Goal: Information Seeking & Learning: Learn about a topic

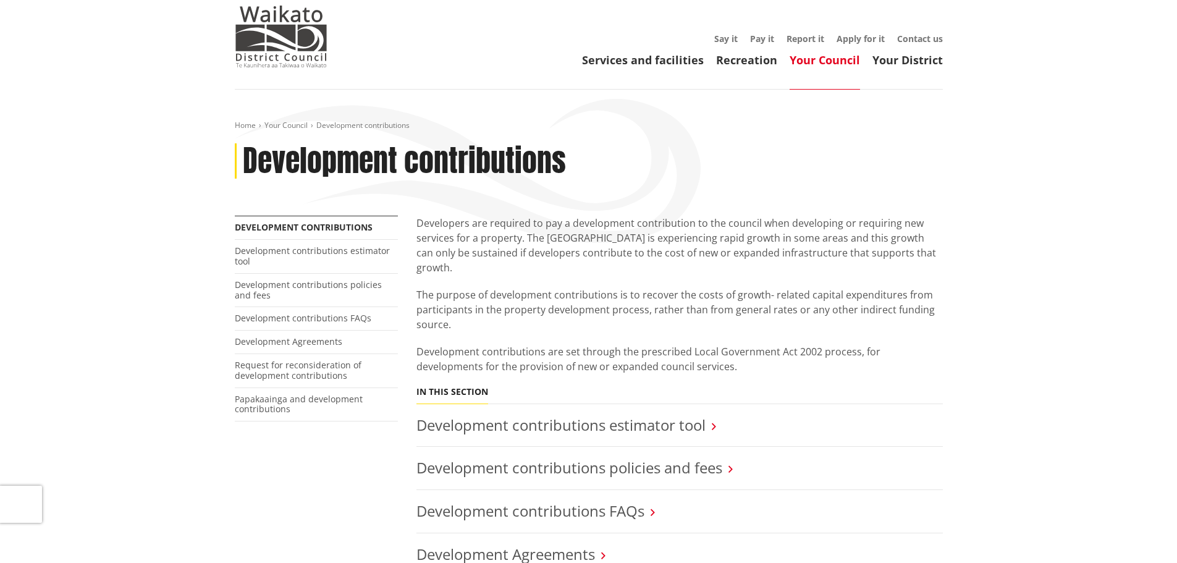
scroll to position [124, 0]
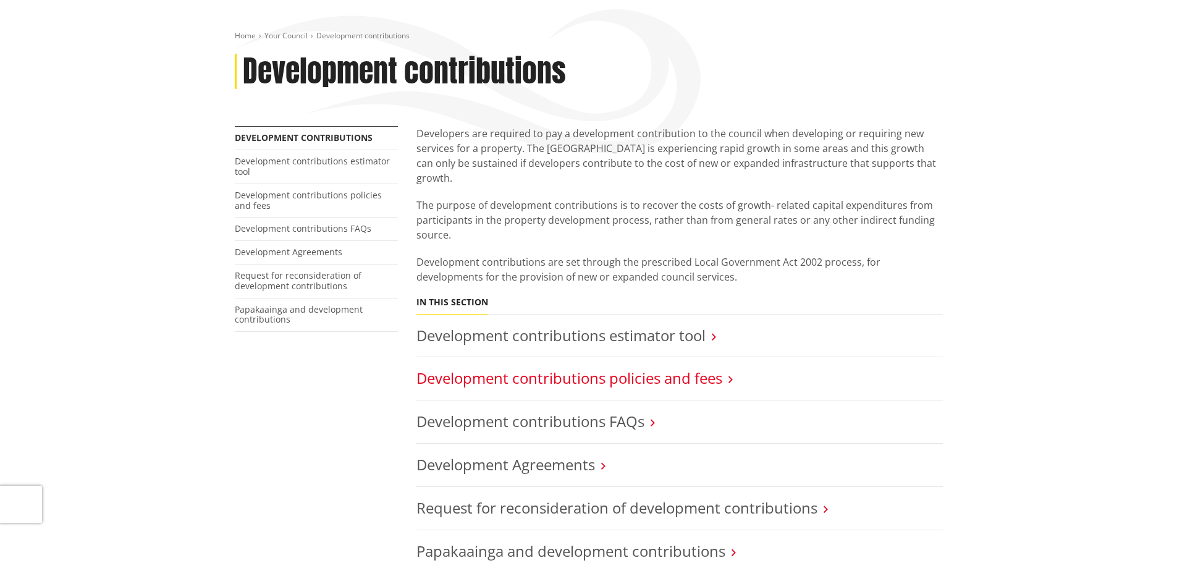
click at [714, 368] on link "Development contributions policies and fees" at bounding box center [570, 378] width 306 height 20
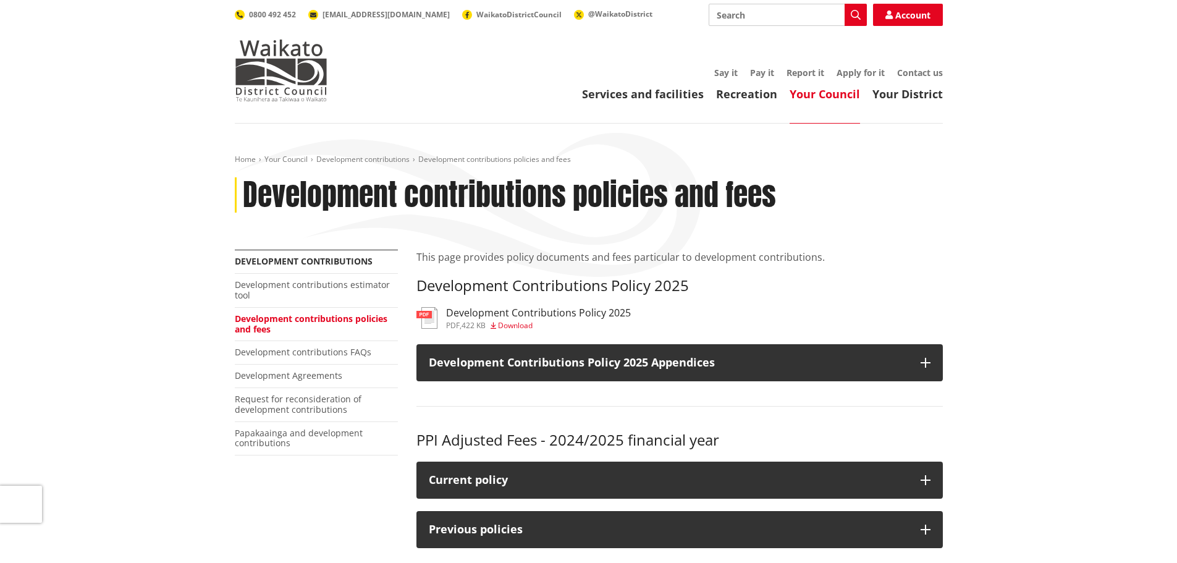
click at [592, 313] on h3 "Development Contributions Policy 2025" at bounding box center [538, 313] width 185 height 12
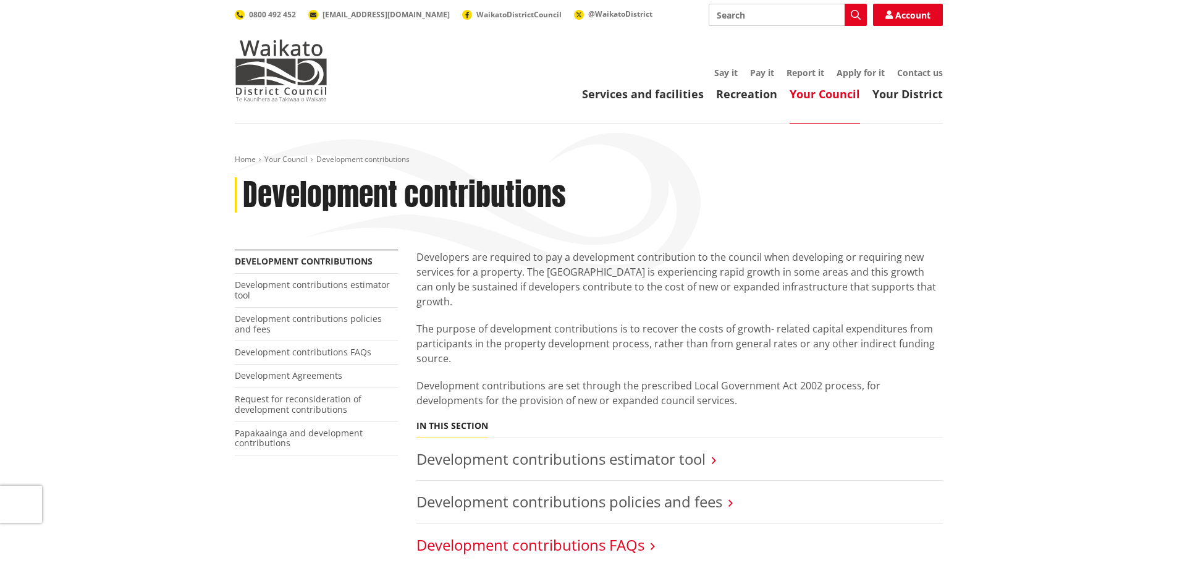
click at [630, 535] on link "Development contributions FAQs" at bounding box center [531, 545] width 228 height 20
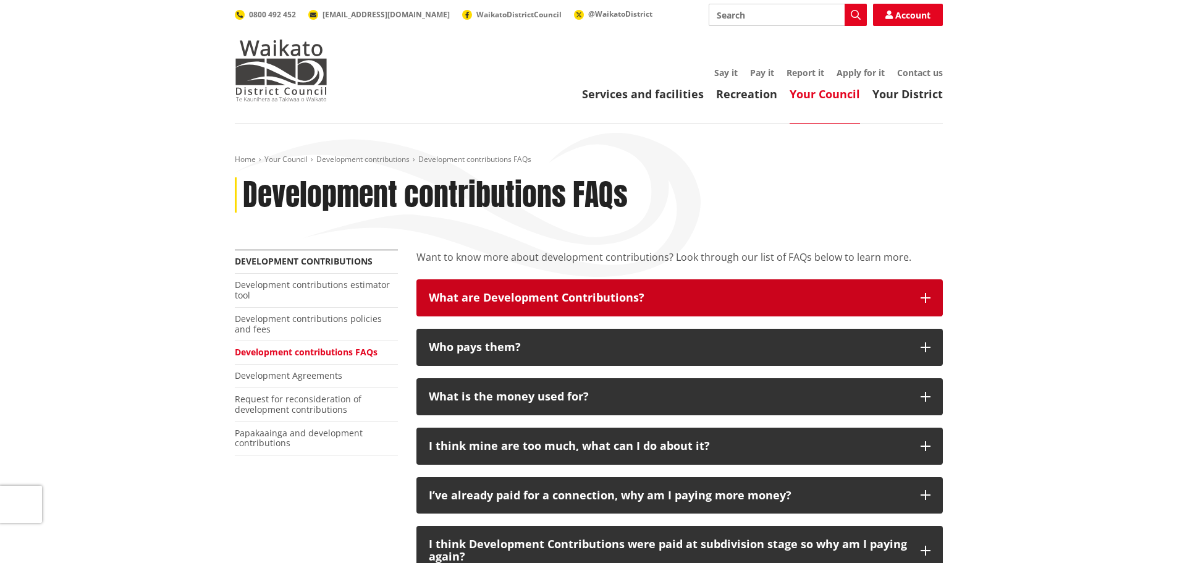
click at [690, 292] on h3 "What are Development Contributions?" at bounding box center [669, 298] width 480 height 12
